Goal: Task Accomplishment & Management: Manage account settings

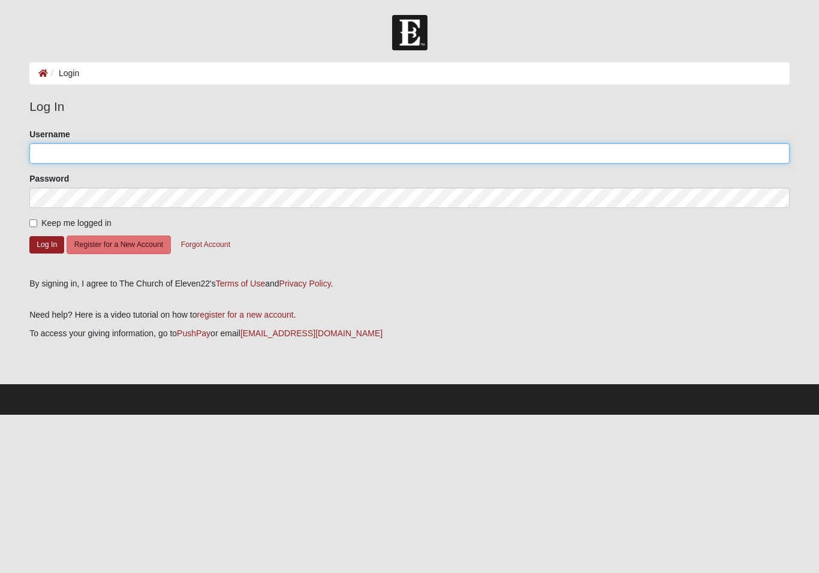
click at [193, 151] on input "Username" at bounding box center [409, 153] width 761 height 20
click at [404, 147] on input "Username" at bounding box center [409, 153] width 761 height 20
click at [445, 153] on input "Username" at bounding box center [409, 153] width 761 height 20
click at [257, 148] on input "Username" at bounding box center [409, 153] width 761 height 20
type input "T"
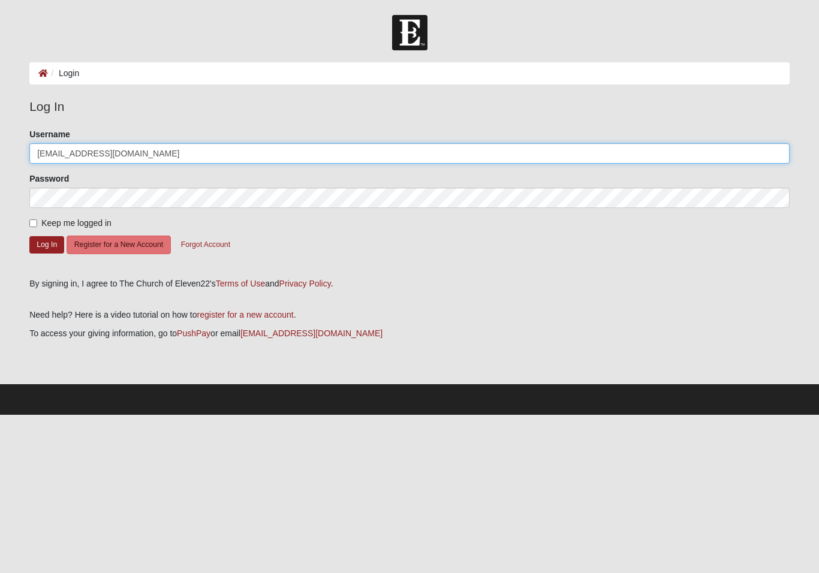
type input "[EMAIL_ADDRESS][DOMAIN_NAME]"
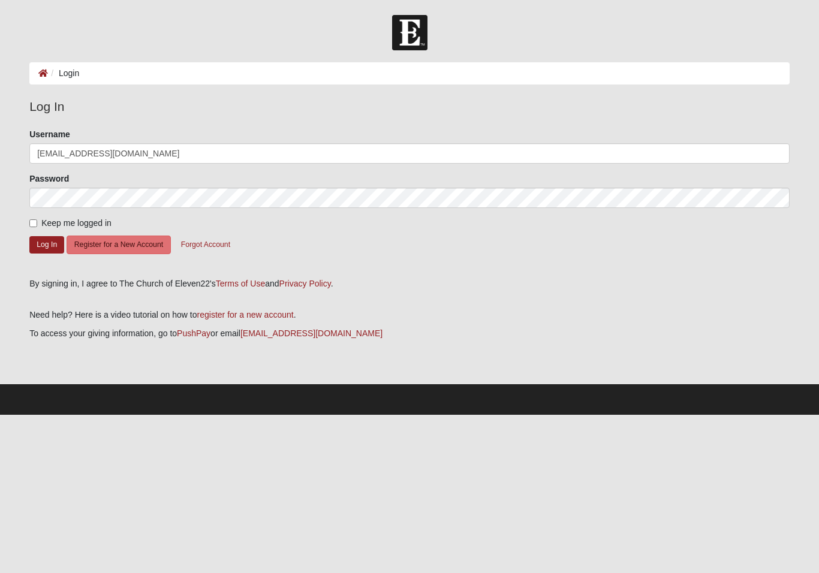
click at [37, 220] on input "Keep me logged in" at bounding box center [33, 224] width 8 height 8
checkbox input "true"
click at [56, 246] on button "Log In" at bounding box center [46, 244] width 35 height 17
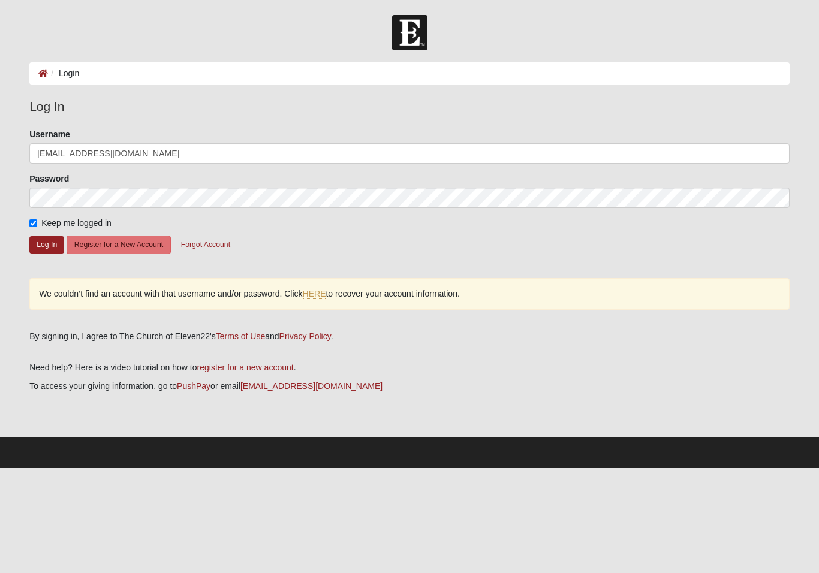
click at [323, 298] on link "HERE" at bounding box center [314, 294] width 23 height 10
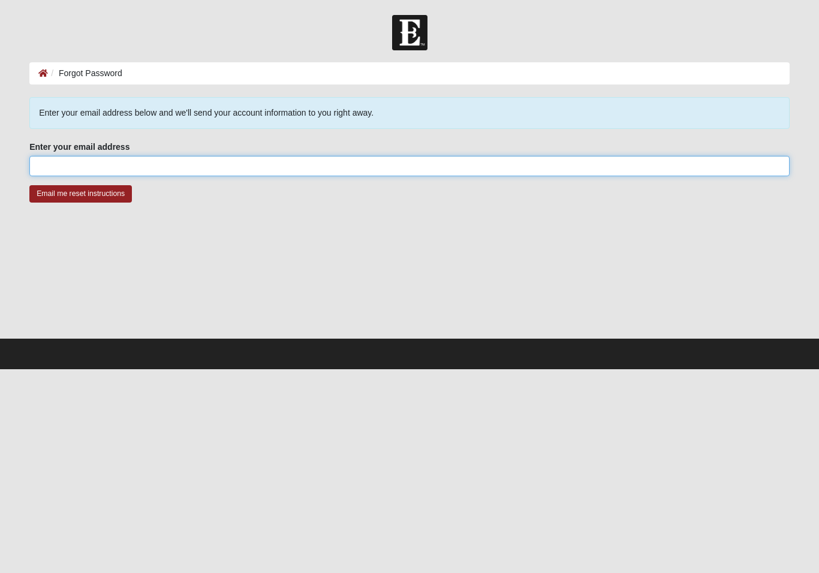
click at [382, 176] on input "Enter your email address" at bounding box center [409, 166] width 761 height 20
type input "[EMAIL_ADDRESS][DOMAIN_NAME]"
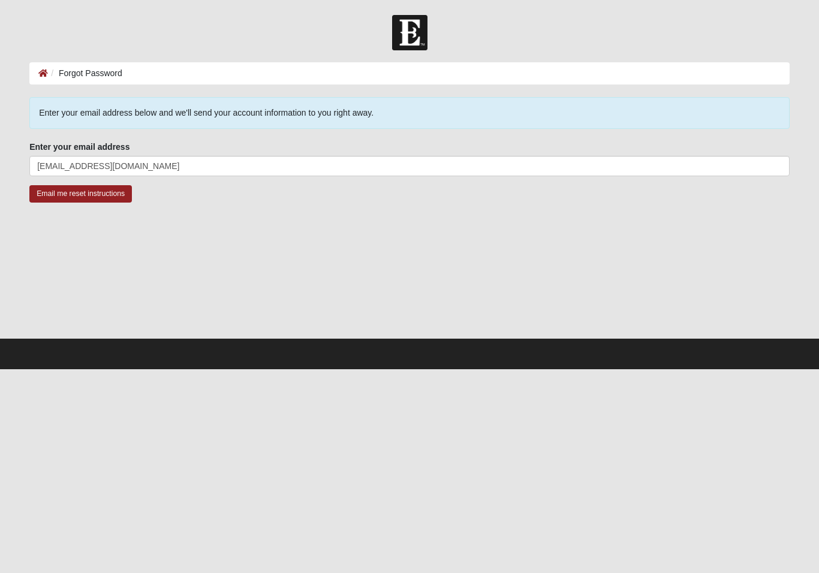
click at [124, 196] on input "Email me reset instructions" at bounding box center [80, 193] width 103 height 17
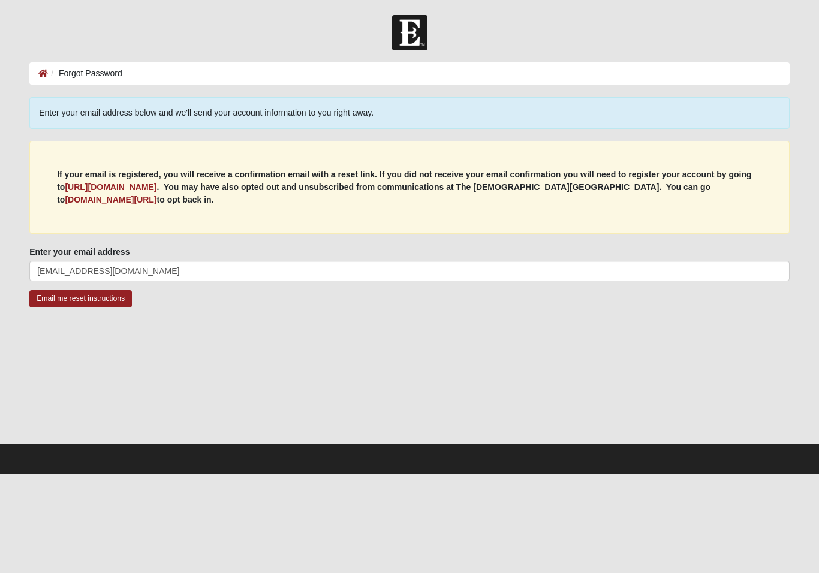
click at [107, 300] on input "Email me reset instructions" at bounding box center [80, 298] width 103 height 17
click at [119, 302] on input "Email me reset instructions" at bounding box center [80, 298] width 103 height 17
